Goal: Transaction & Acquisition: Purchase product/service

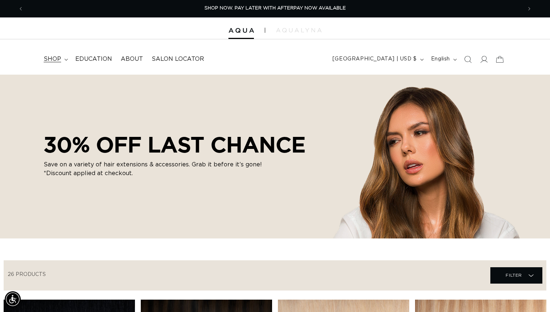
click at [56, 58] on span "shop" at bounding box center [52, 59] width 17 height 8
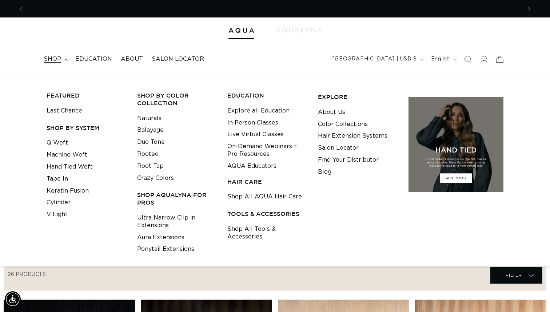
scroll to position [0, 997]
click at [469, 61] on icon "Search" at bounding box center [469, 60] width 8 height 8
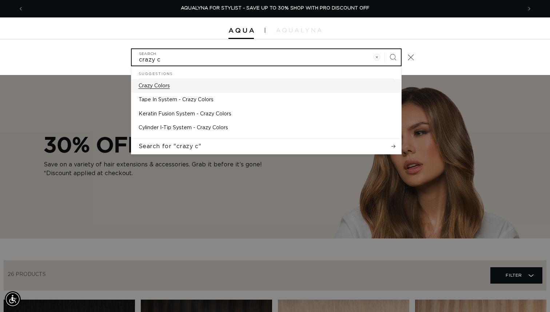
type input "crazy c"
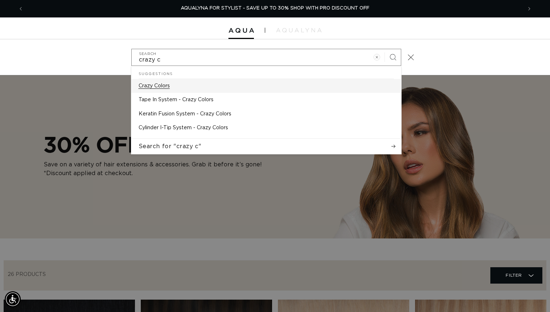
click at [159, 84] on p "Crazy Colors" at bounding box center [154, 86] width 31 height 7
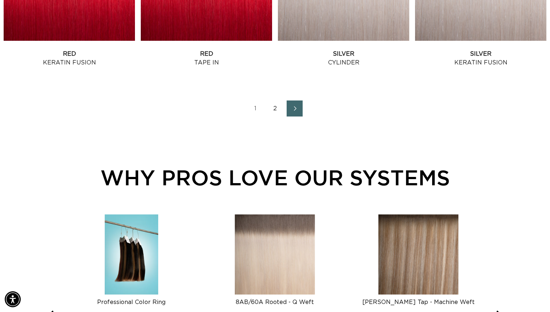
scroll to position [1087, 0]
click at [275, 112] on link "2" at bounding box center [275, 108] width 16 height 16
